Goal: Task Accomplishment & Management: Manage account settings

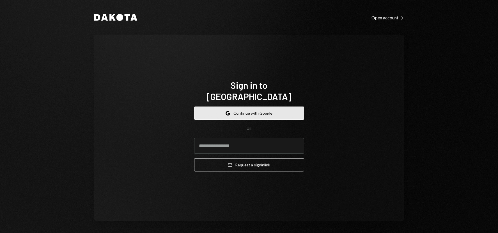
click at [256, 108] on button "Google Continue with Google" at bounding box center [249, 112] width 110 height 13
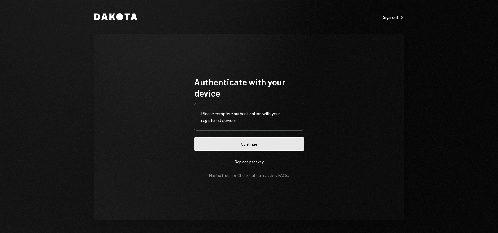
click at [250, 144] on button "Continue" at bounding box center [249, 143] width 110 height 13
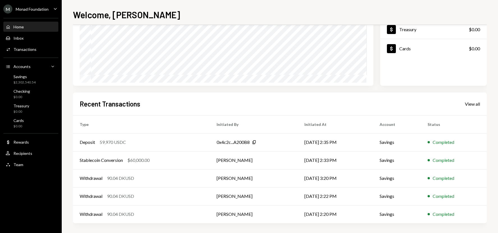
scroll to position [79, 0]
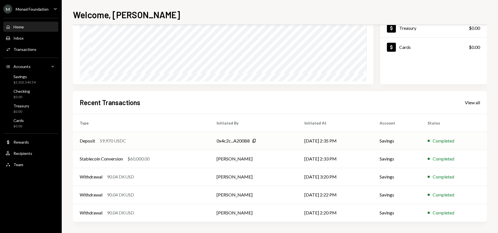
click at [377, 143] on td "Savings" at bounding box center [397, 141] width 48 height 18
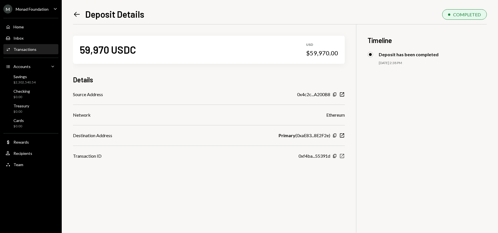
click at [342, 155] on icon "New Window" at bounding box center [342, 156] width 6 height 6
click at [77, 15] on icon "Left Arrow" at bounding box center [77, 14] width 8 height 8
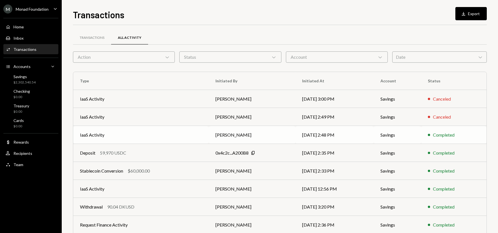
click at [250, 138] on td "[PERSON_NAME]" at bounding box center [252, 135] width 87 height 18
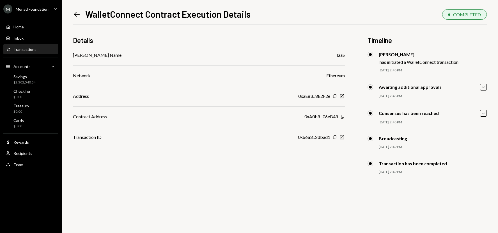
click at [343, 138] on icon "New Window" at bounding box center [342, 137] width 6 height 6
click at [207, 136] on div "Transaction ID 0x66a3...2dbad1 Copy New Window" at bounding box center [209, 137] width 272 height 7
click at [76, 16] on icon at bounding box center [77, 14] width 6 height 5
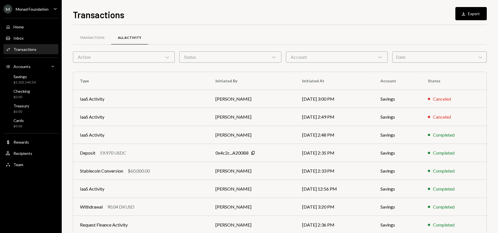
click at [75, 15] on h1 "Transactions" at bounding box center [98, 14] width 51 height 11
click at [240, 132] on td "[PERSON_NAME]" at bounding box center [252, 135] width 87 height 18
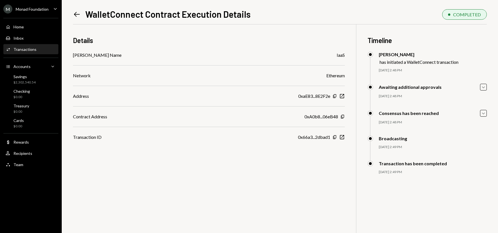
click at [78, 13] on icon "Left Arrow" at bounding box center [77, 14] width 8 height 8
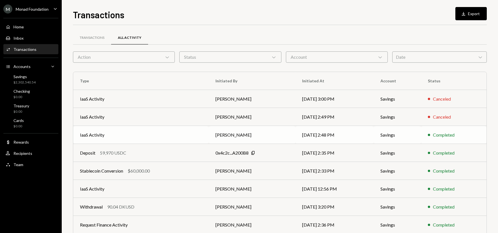
click at [160, 127] on td "IaaS Activity" at bounding box center [141, 135] width 136 height 18
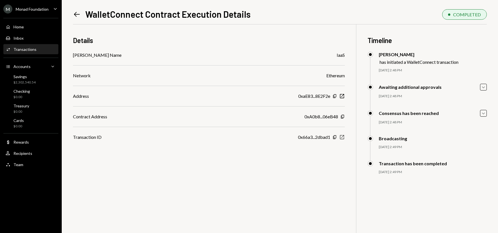
click at [344, 138] on icon "New Window" at bounding box center [342, 137] width 6 height 6
click at [20, 23] on div "Home Home" at bounding box center [31, 27] width 51 height 10
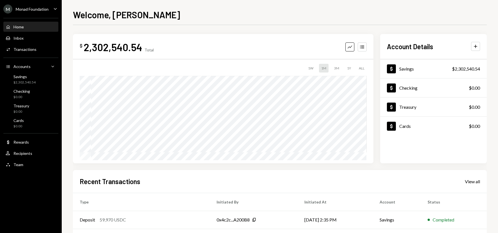
click at [20, 23] on div "Home Home" at bounding box center [31, 27] width 51 height 10
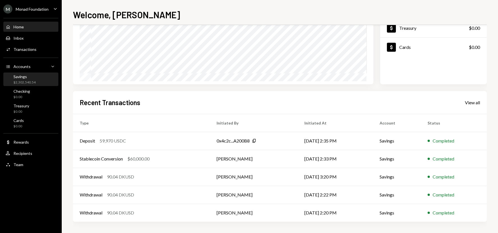
click at [13, 81] on div "$2,302,540.54" at bounding box center [24, 82] width 22 height 5
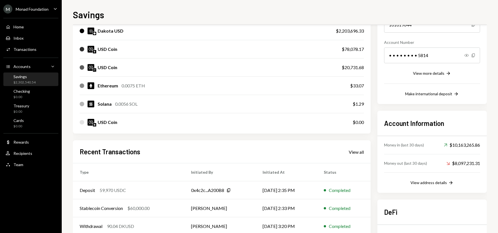
scroll to position [79, 0]
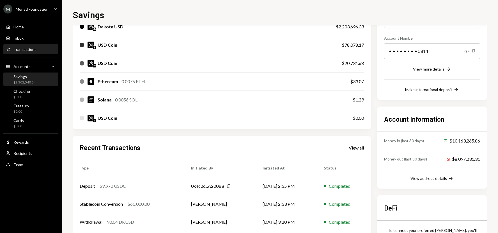
click at [28, 49] on div "Transactions" at bounding box center [24, 49] width 23 height 5
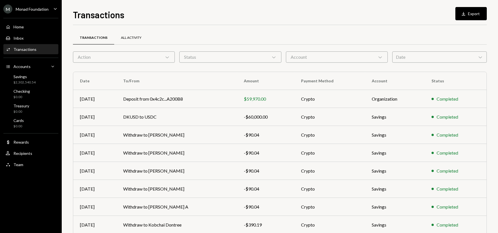
click at [127, 34] on div "All Activity" at bounding box center [131, 37] width 34 height 13
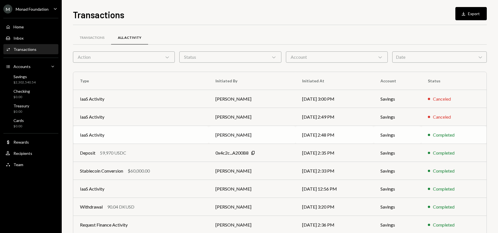
click at [204, 132] on td "IaaS Activity" at bounding box center [141, 135] width 136 height 18
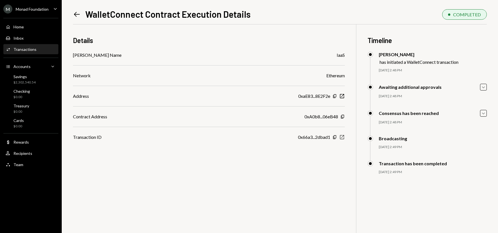
click at [341, 138] on icon "button" at bounding box center [342, 137] width 4 height 4
click at [329, 173] on div "Details dApp Name IaaS Network Ethereum Address 0xaE83...8E2F2e Copy New Window…" at bounding box center [280, 140] width 414 height 233
click at [343, 97] on icon "New Window" at bounding box center [342, 96] width 6 height 6
click at [74, 16] on icon "Left Arrow" at bounding box center [77, 14] width 8 height 8
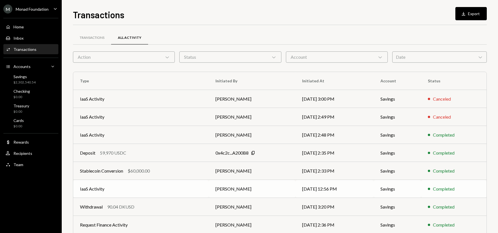
click at [329, 186] on td "[DATE] 12:56 PM" at bounding box center [335, 189] width 79 height 18
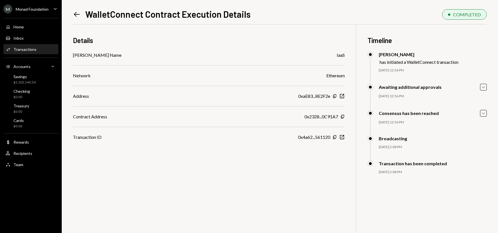
click at [74, 11] on icon "Left Arrow" at bounding box center [77, 14] width 8 height 8
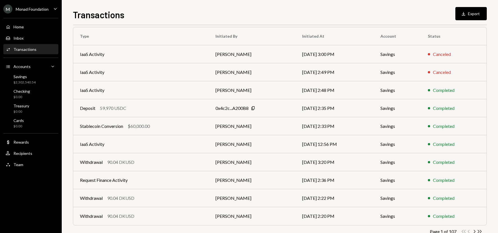
scroll to position [60, 0]
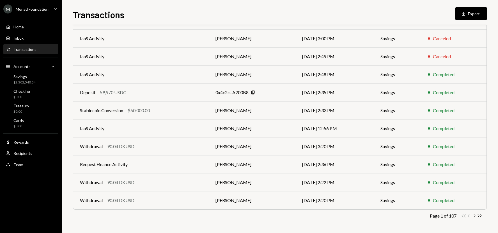
click at [475, 216] on icon "button" at bounding box center [475, 215] width 2 height 3
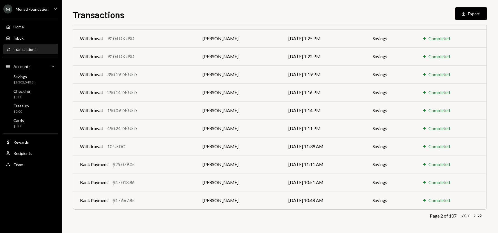
click at [475, 215] on icon "Chevron Right" at bounding box center [474, 215] width 5 height 5
click at [474, 215] on icon "Chevron Right" at bounding box center [474, 215] width 5 height 5
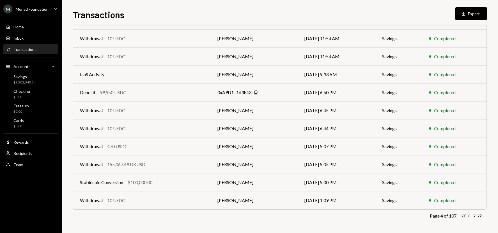
click at [470, 215] on icon "Chevron Left" at bounding box center [469, 215] width 5 height 5
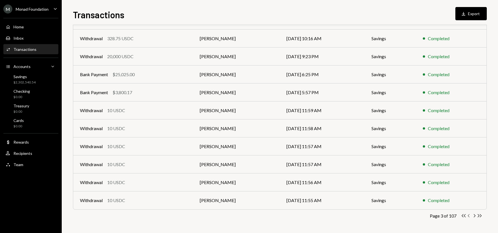
click at [470, 215] on icon "Chevron Left" at bounding box center [469, 215] width 5 height 5
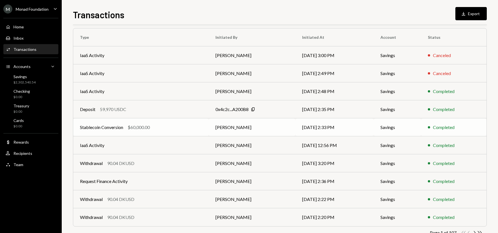
scroll to position [43, 0]
click at [269, 129] on td "[PERSON_NAME]" at bounding box center [252, 128] width 87 height 18
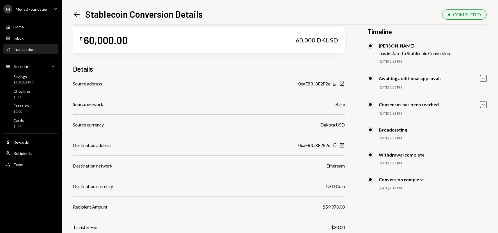
scroll to position [27, 0]
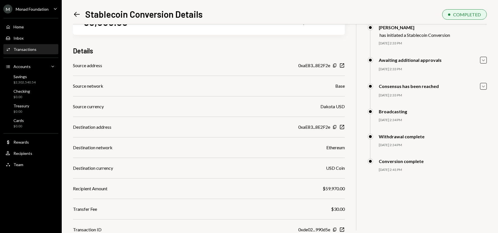
click at [75, 14] on icon at bounding box center [77, 14] width 6 height 5
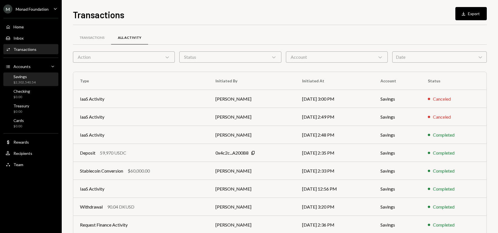
click at [29, 80] on div "$2,302,540.54" at bounding box center [24, 82] width 22 height 5
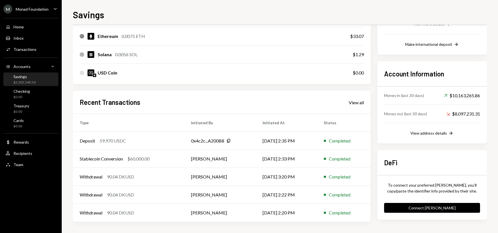
scroll to position [124, 0]
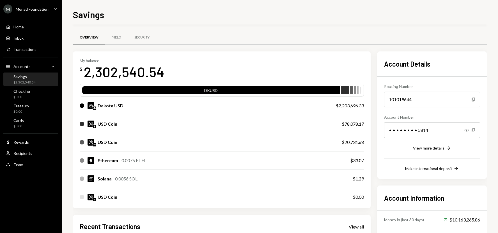
click at [357, 224] on div "View all" at bounding box center [356, 227] width 15 height 6
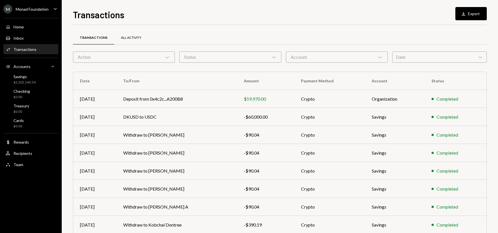
click at [139, 36] on div "All Activity" at bounding box center [131, 37] width 20 height 5
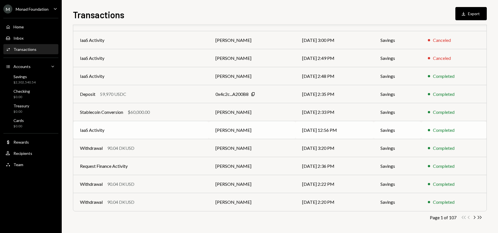
scroll to position [60, 0]
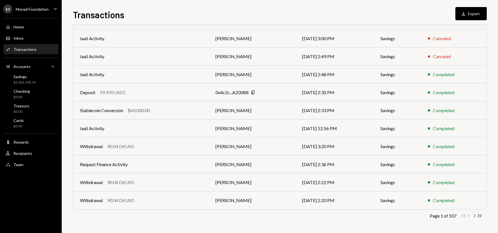
click at [474, 215] on icon "Chevron Right" at bounding box center [474, 215] width 5 height 5
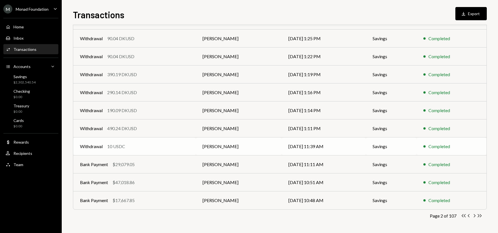
scroll to position [0, 0]
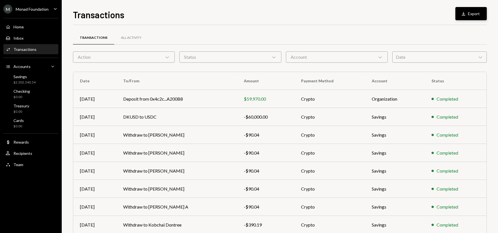
click at [475, 15] on button "Download Export" at bounding box center [471, 13] width 31 height 13
click at [232, 58] on div "Status Chevron Down" at bounding box center [230, 56] width 102 height 11
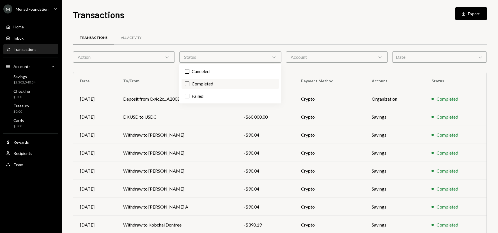
click at [205, 79] on label "Completed" at bounding box center [230, 84] width 97 height 10
click at [190, 81] on button "Completed" at bounding box center [187, 83] width 4 height 4
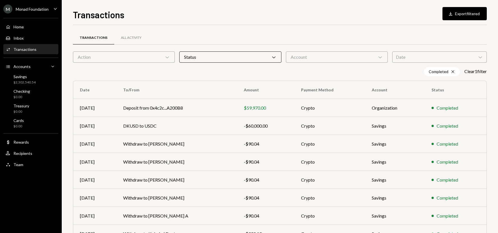
click at [241, 37] on div "Transactions All Activity" at bounding box center [280, 38] width 414 height 14
click at [133, 36] on div "All Activity" at bounding box center [131, 37] width 20 height 5
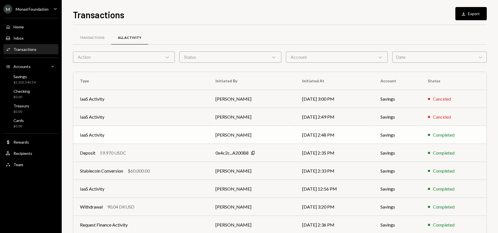
click at [388, 138] on td "Savings" at bounding box center [397, 135] width 47 height 18
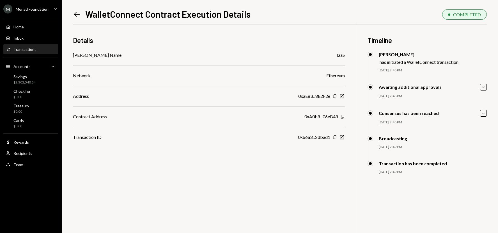
click at [343, 117] on icon "Copy" at bounding box center [343, 116] width 4 height 4
click at [27, 25] on div "Home Home" at bounding box center [31, 26] width 51 height 5
